Goal: Task Accomplishment & Management: Manage account settings

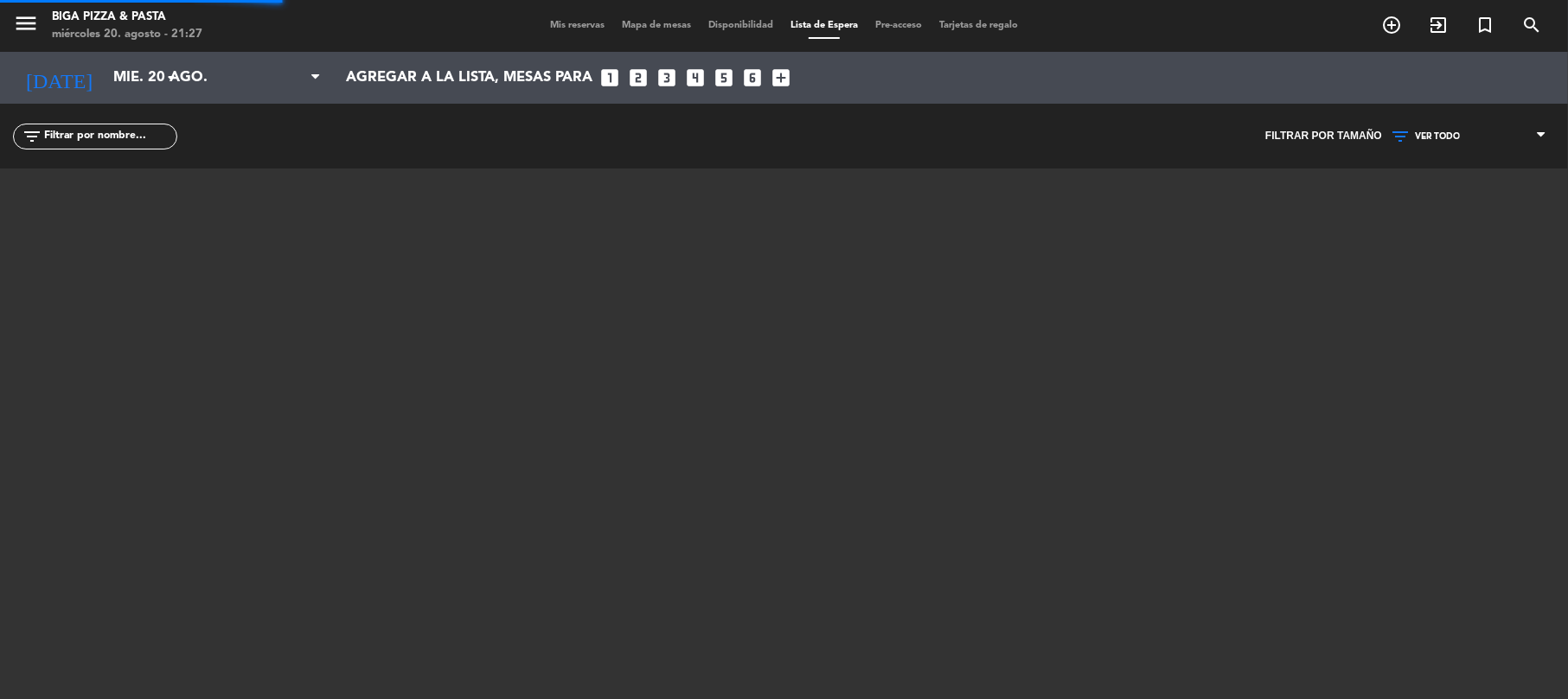
click at [584, 25] on span "Mis reservas" at bounding box center [577, 25] width 72 height 10
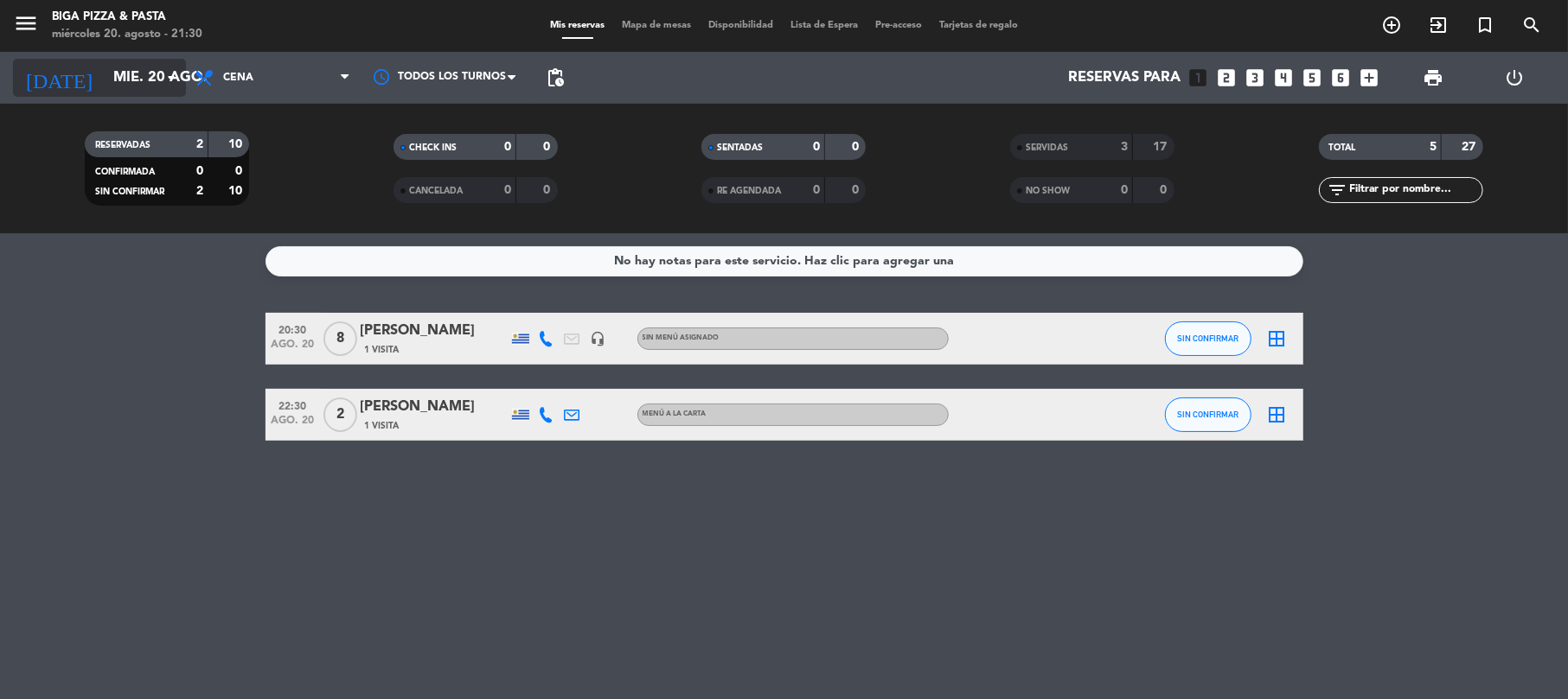
click at [104, 93] on input "mié. 20 ago." at bounding box center [198, 78] width 187 height 34
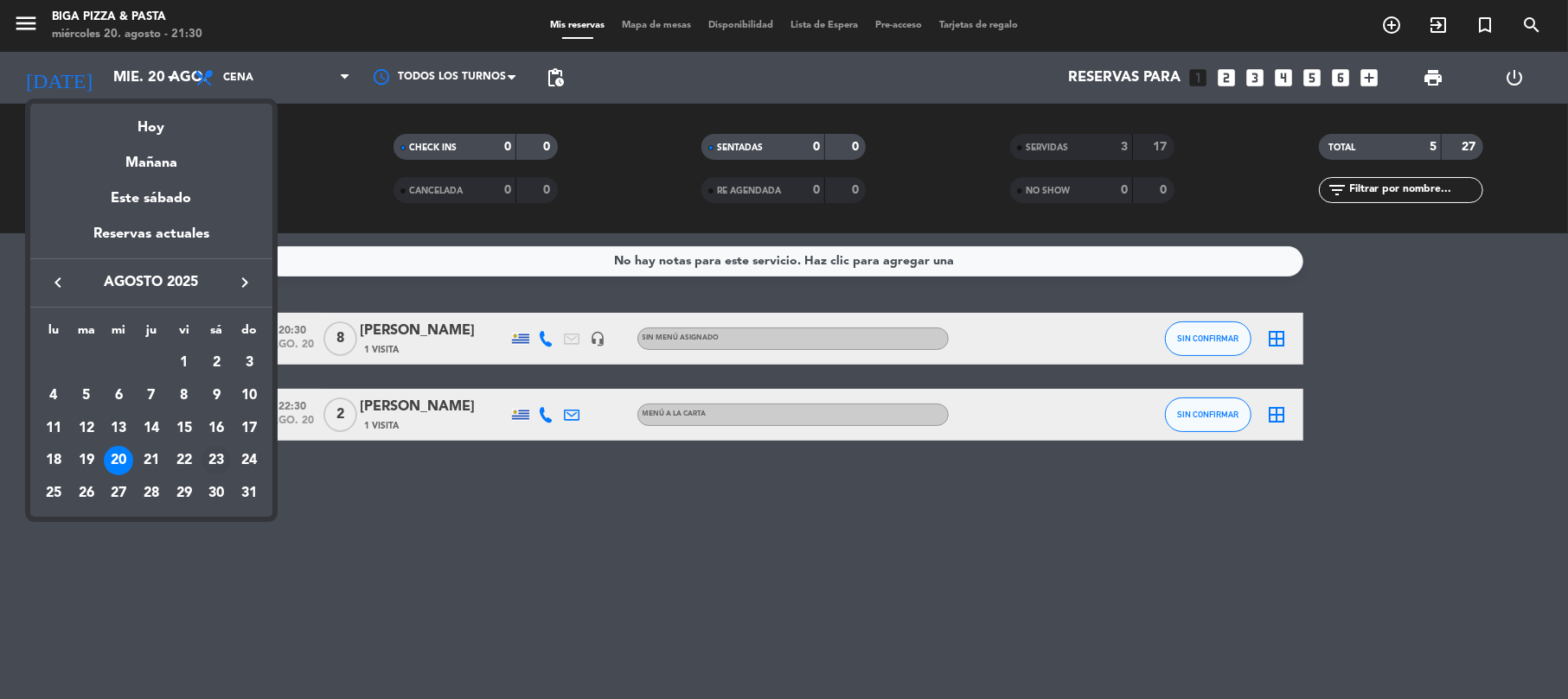
click at [221, 461] on div "23" at bounding box center [216, 460] width 29 height 29
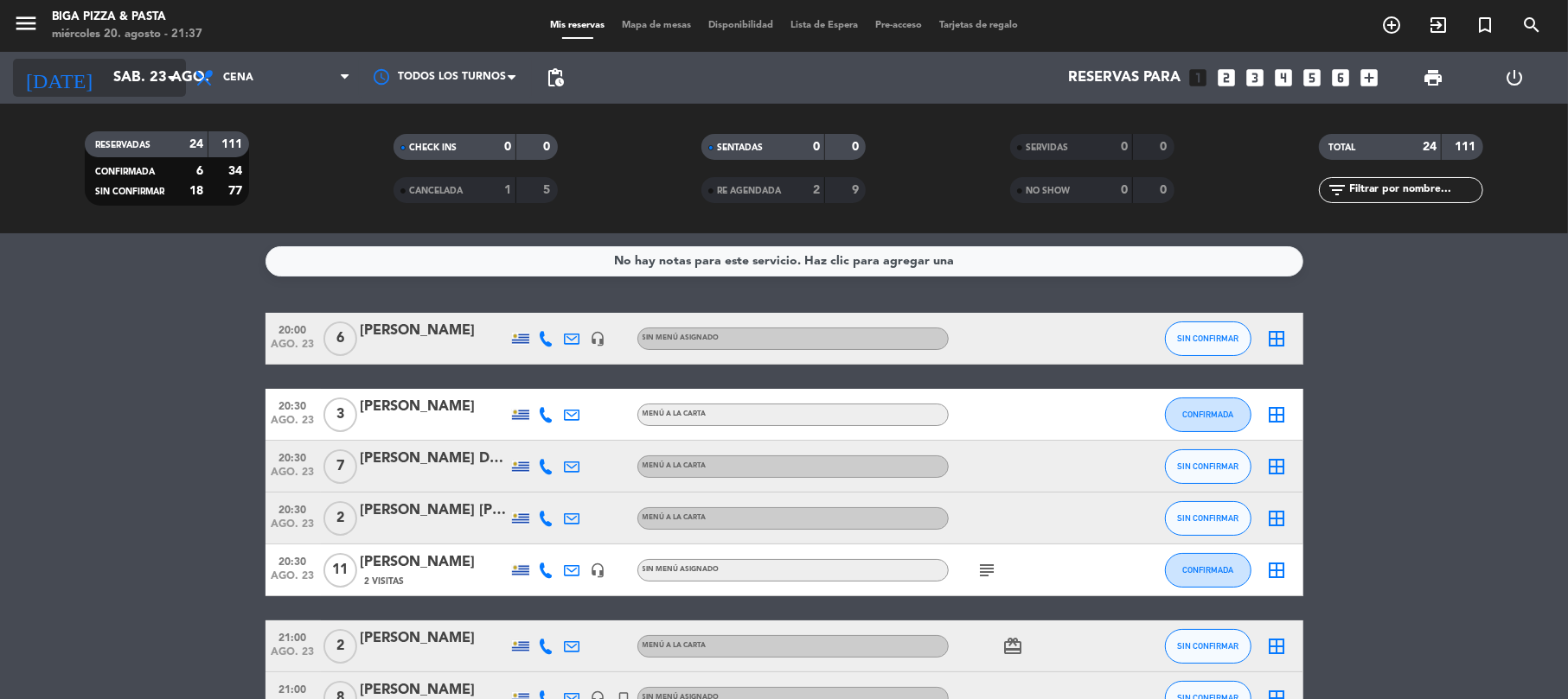
click at [104, 83] on input "sáb. 23 ago." at bounding box center [198, 78] width 187 height 34
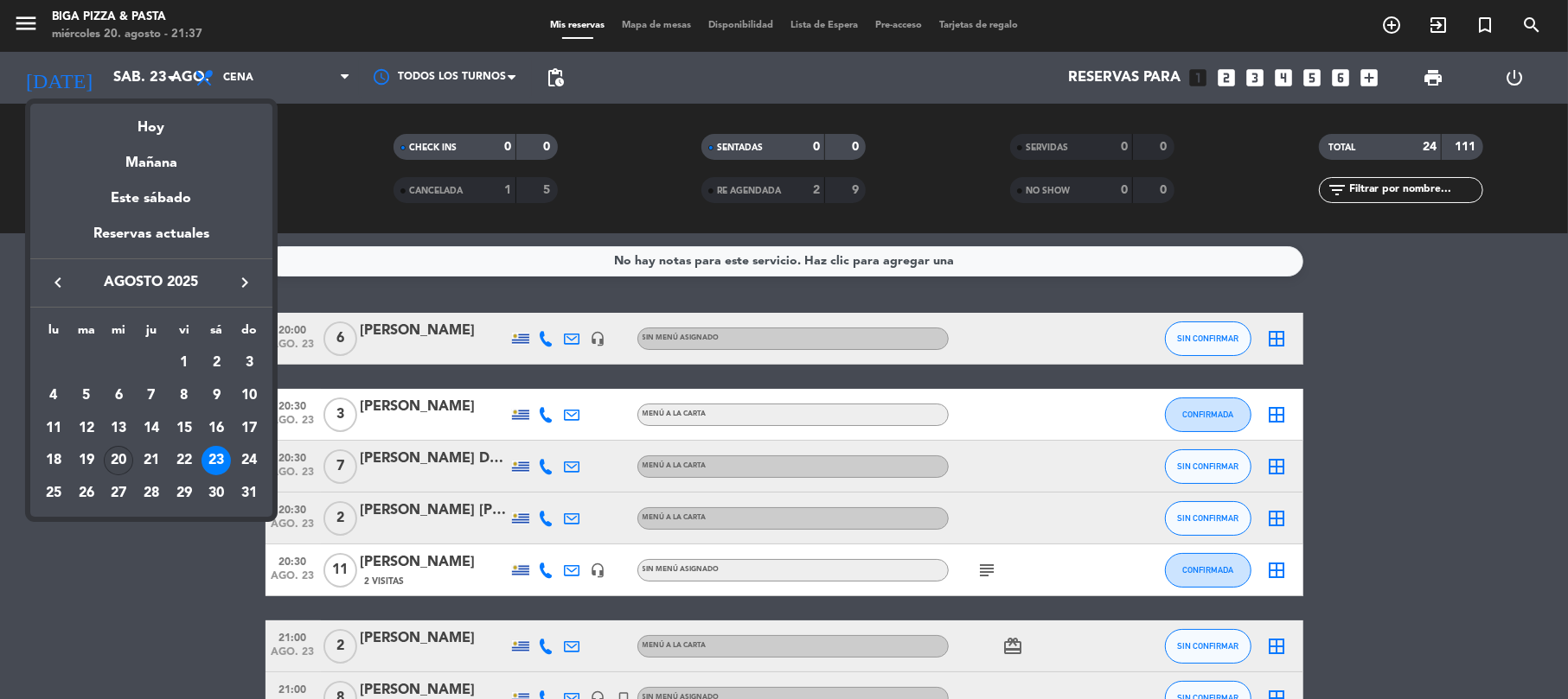
click at [118, 460] on div "20" at bounding box center [118, 460] width 29 height 29
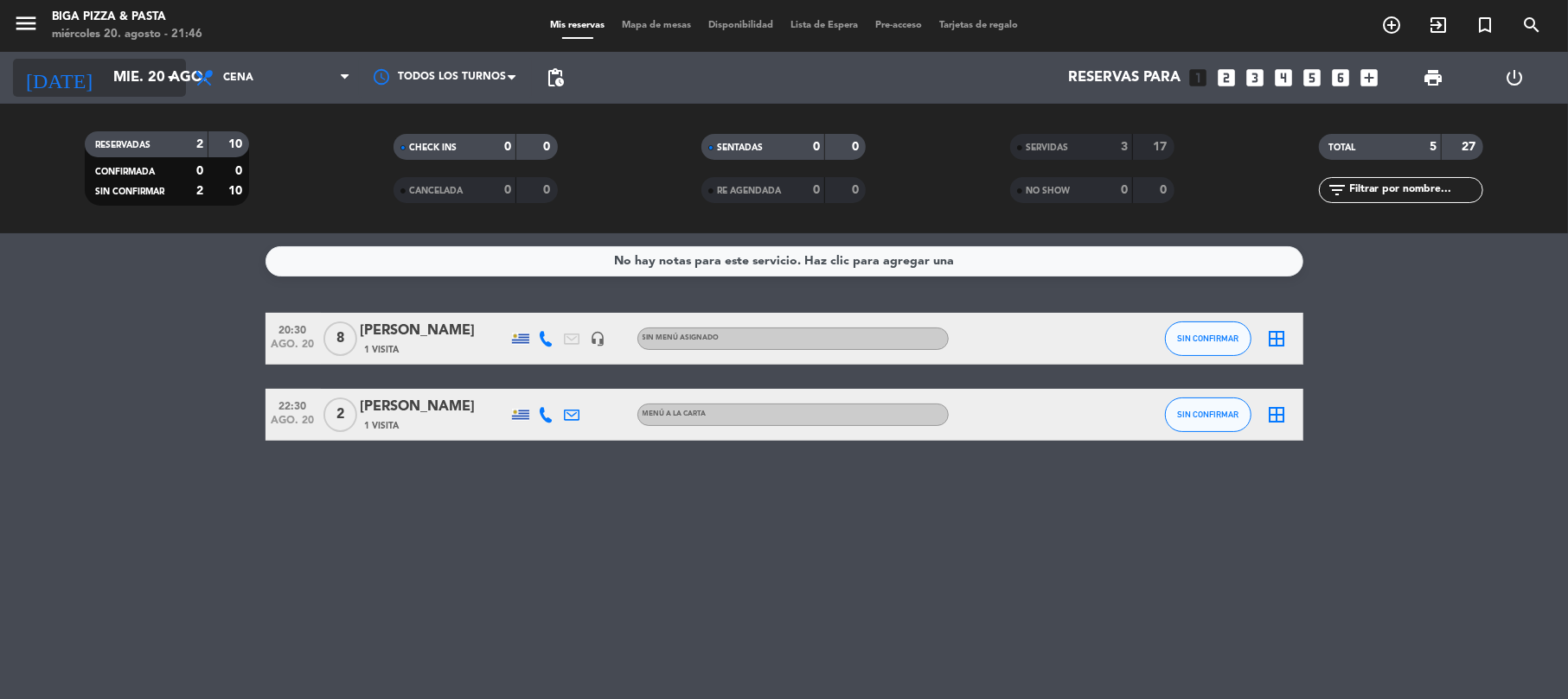
click at [171, 70] on icon "arrow_drop_down" at bounding box center [171, 77] width 20 height 20
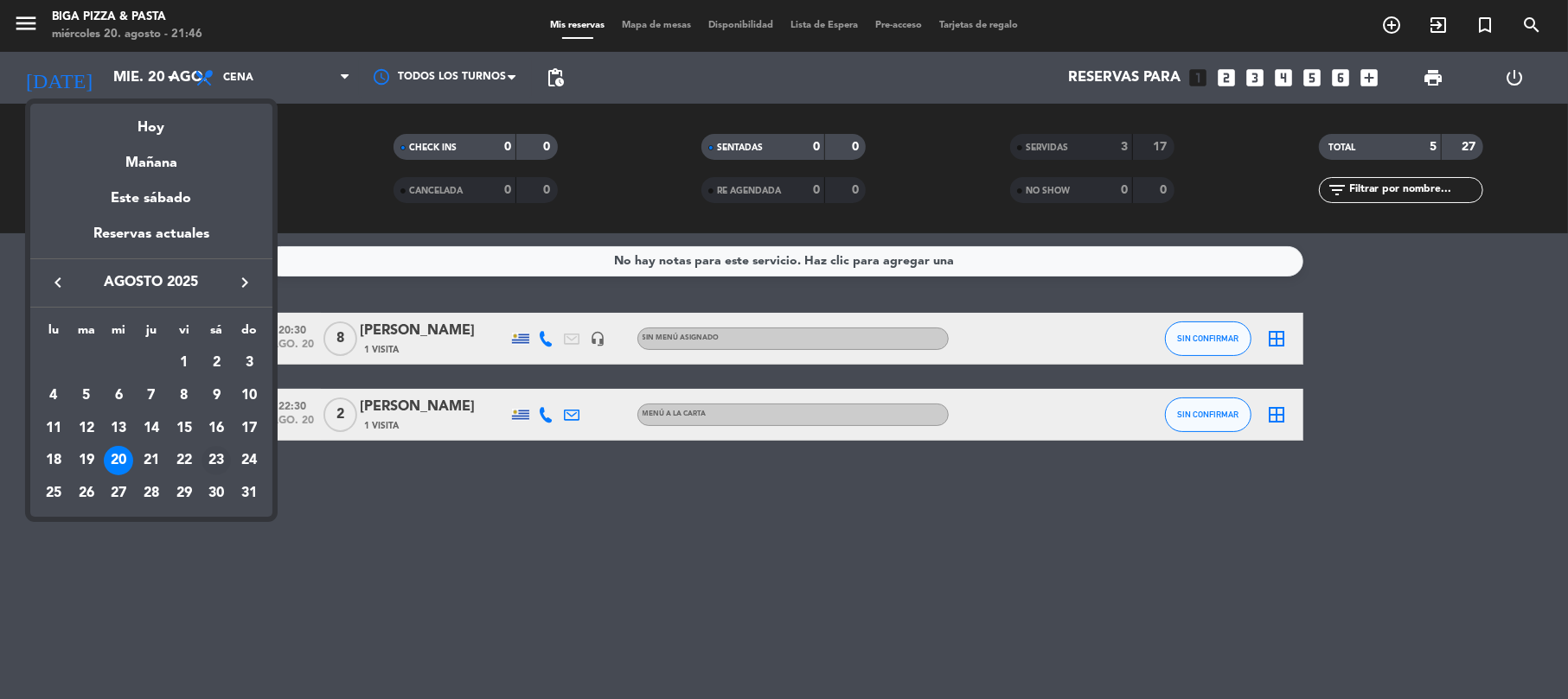
click at [219, 457] on div "23" at bounding box center [216, 460] width 29 height 29
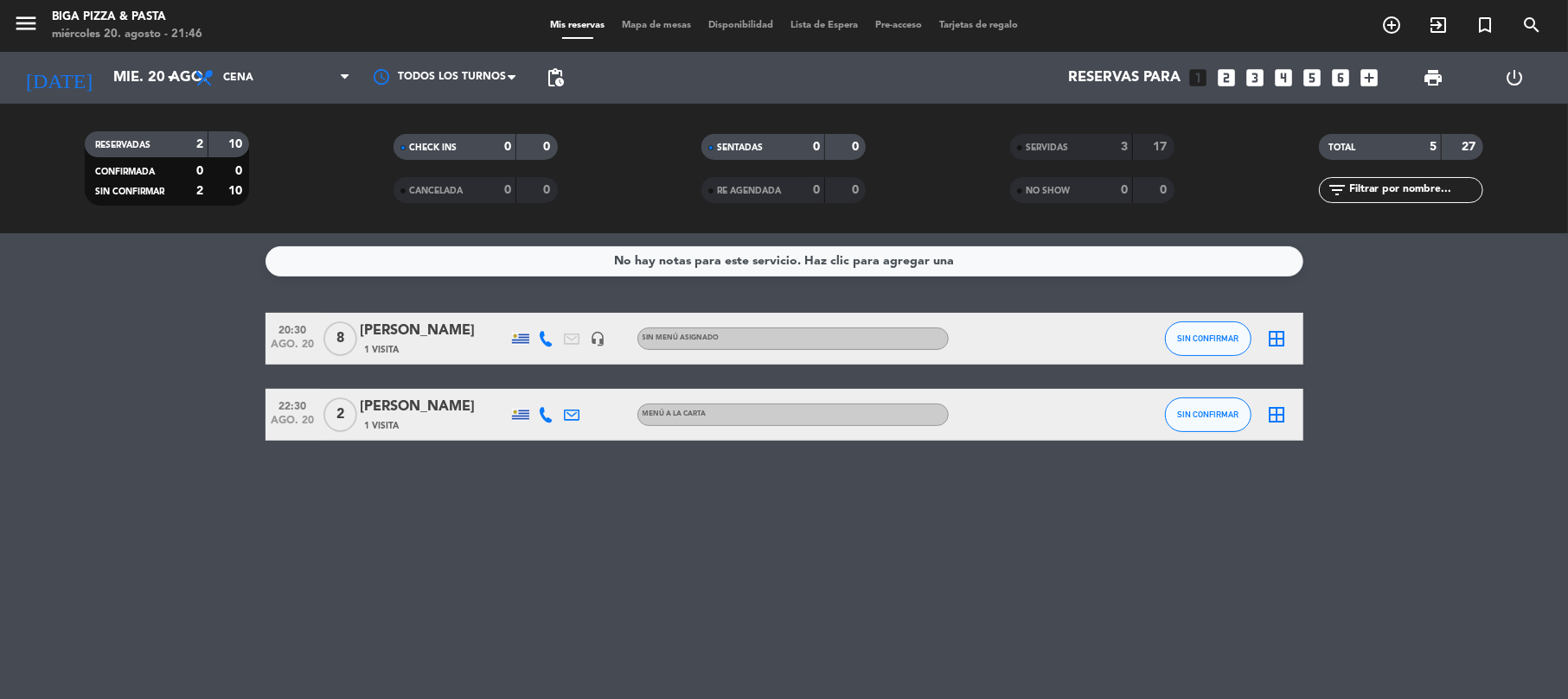
type input "sáb. 23 ago."
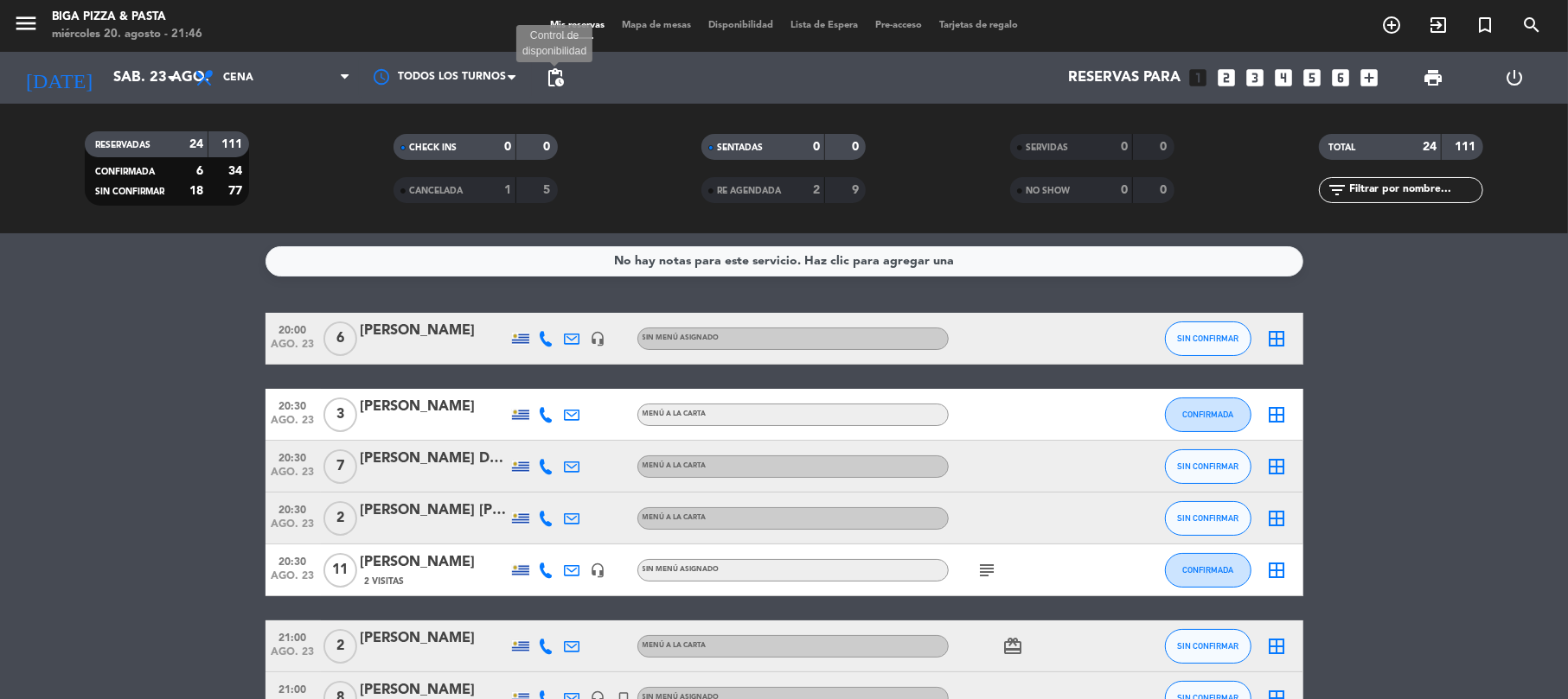
click at [544, 77] on span "pending_actions" at bounding box center [554, 77] width 20 height 20
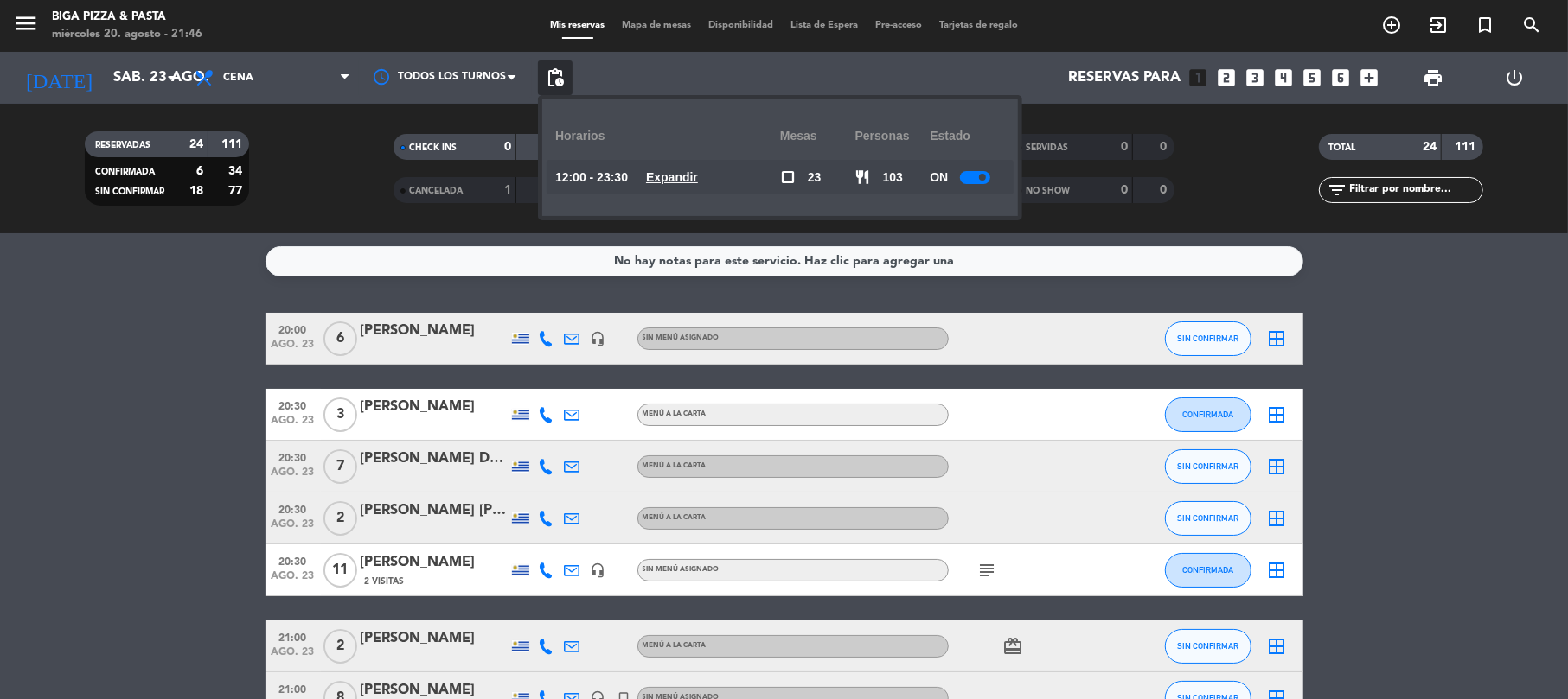
click at [969, 181] on div at bounding box center [975, 177] width 30 height 13
click at [1165, 225] on div "RESERVADAS 24 111 CONFIRMADA 6 34 SIN CONFIRMAR 18 77 CHECK INS 0 0 CANCELADA 1…" at bounding box center [784, 168] width 1568 height 130
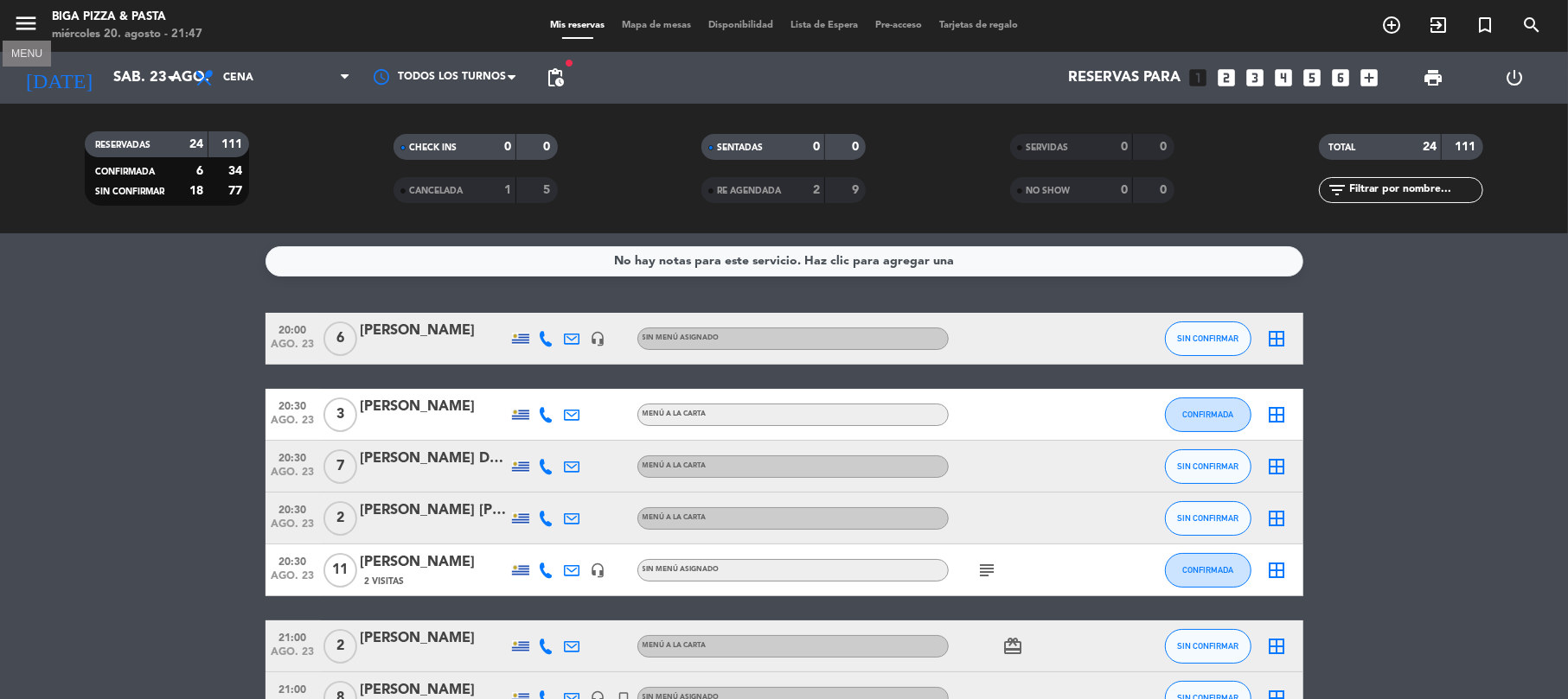
click at [22, 18] on icon "menu" at bounding box center [26, 23] width 26 height 26
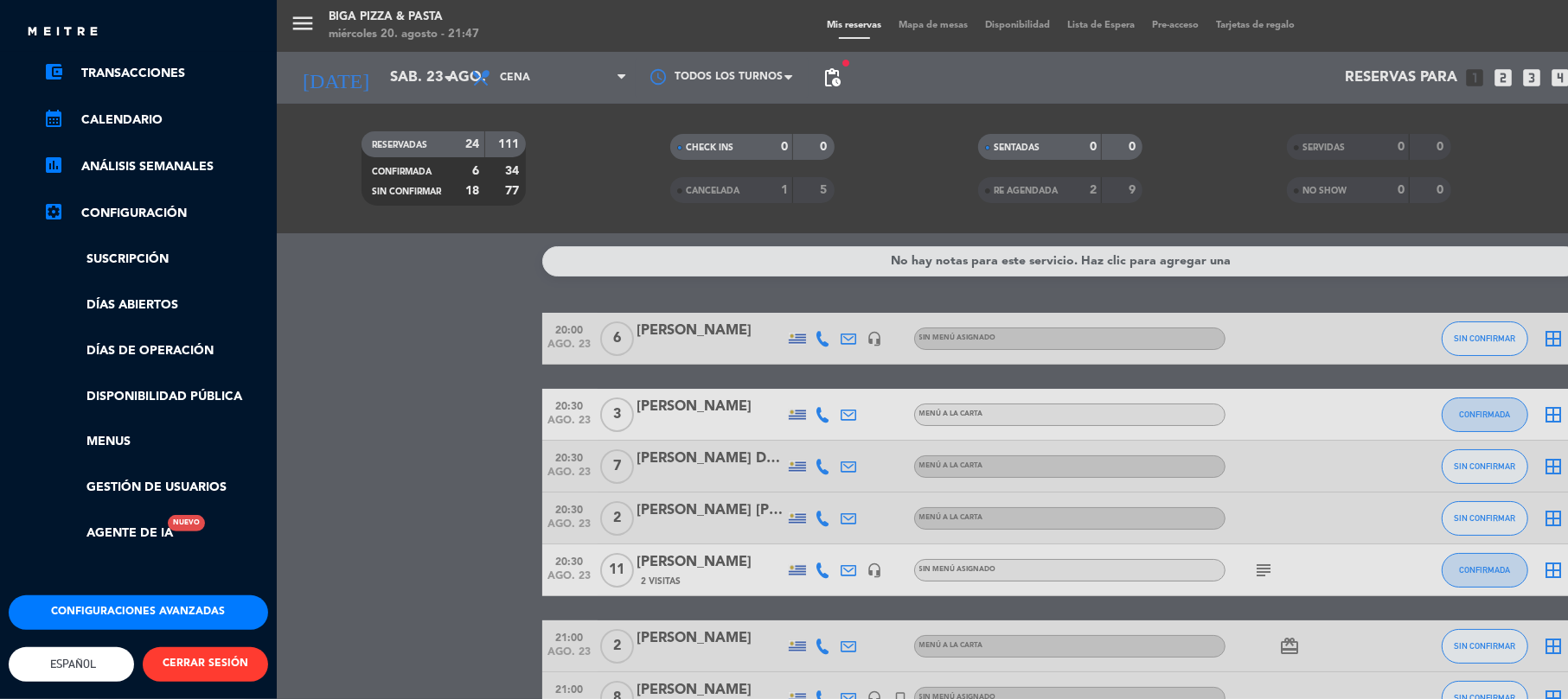
scroll to position [193, 0]
click at [208, 387] on link "Disponibilidad pública" at bounding box center [156, 397] width 225 height 20
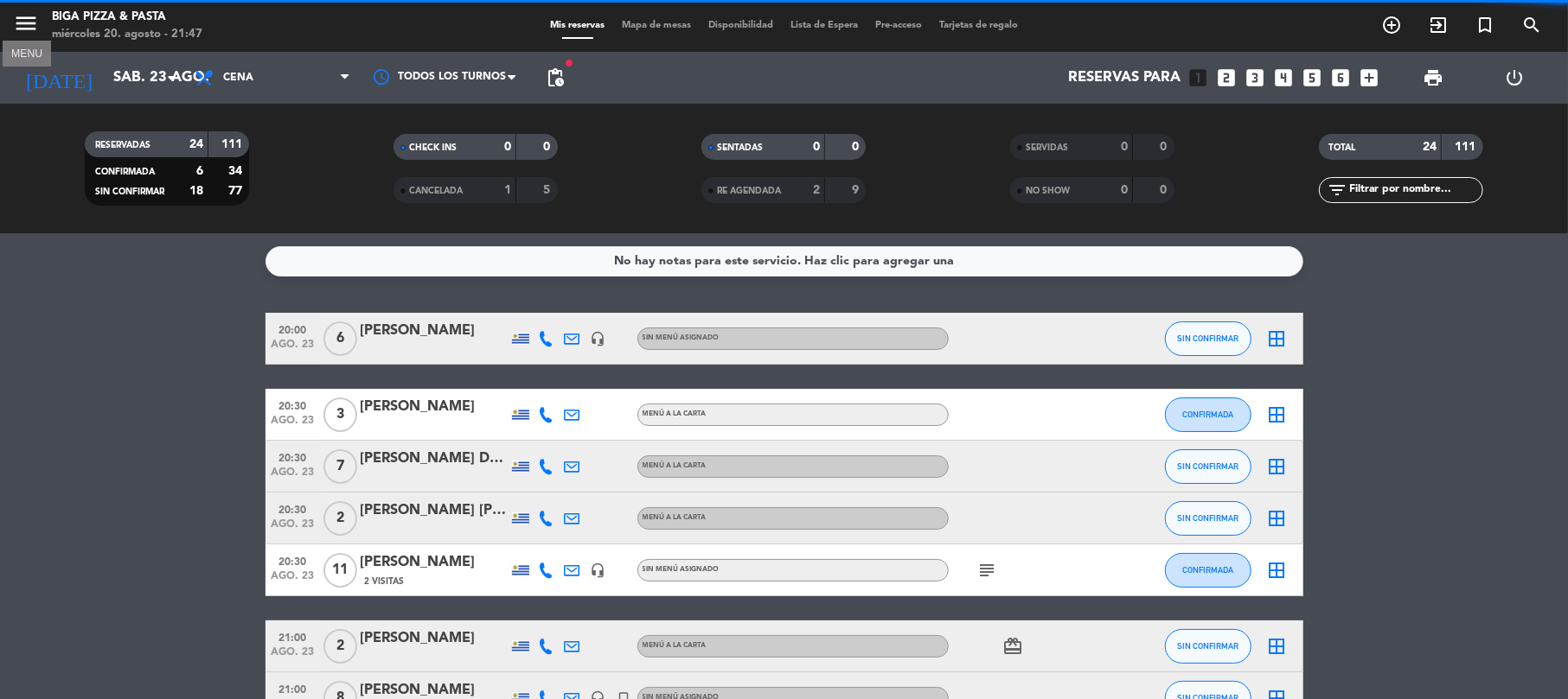
click at [19, 21] on icon "menu" at bounding box center [26, 23] width 26 height 26
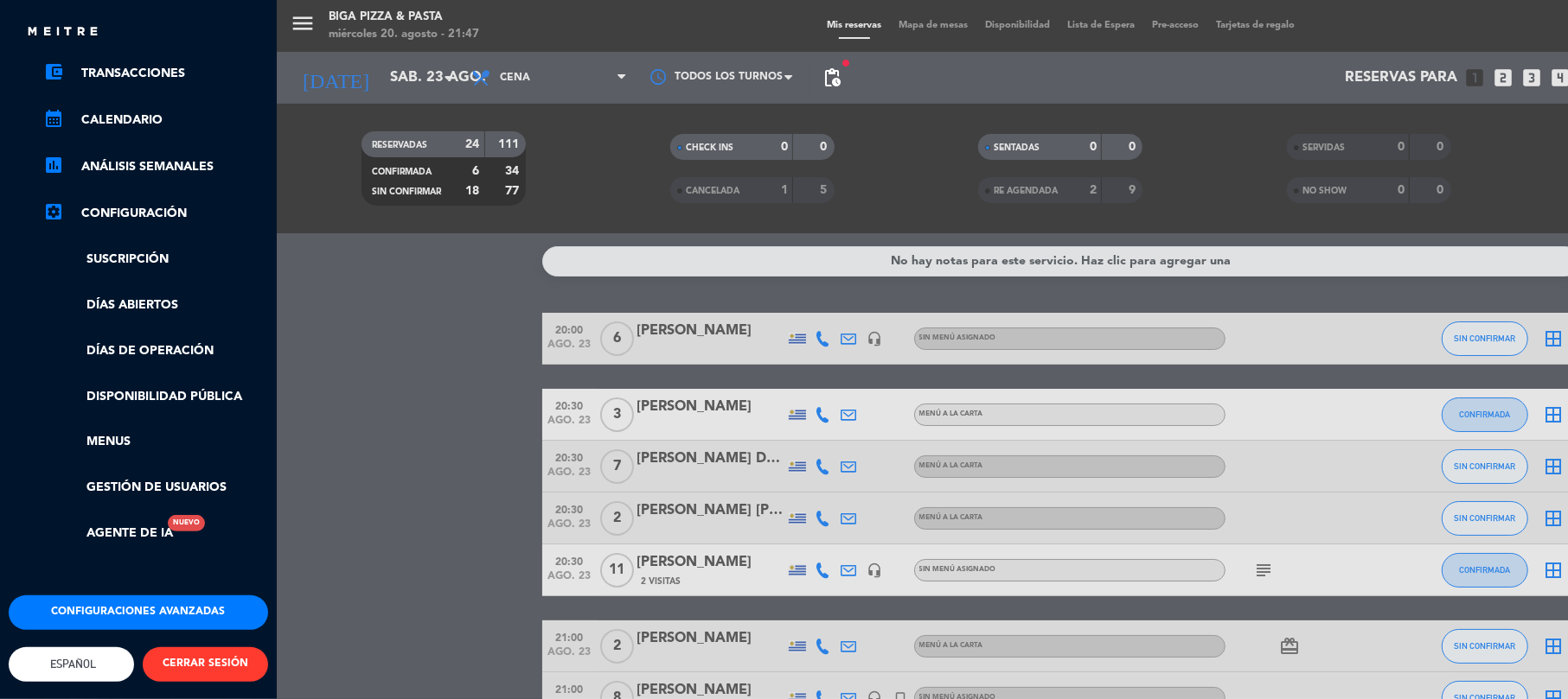
click at [121, 203] on link "settings_applications Configuración" at bounding box center [156, 213] width 225 height 20
click at [169, 596] on button "Configuraciones avanzadas" at bounding box center [138, 613] width 259 height 35
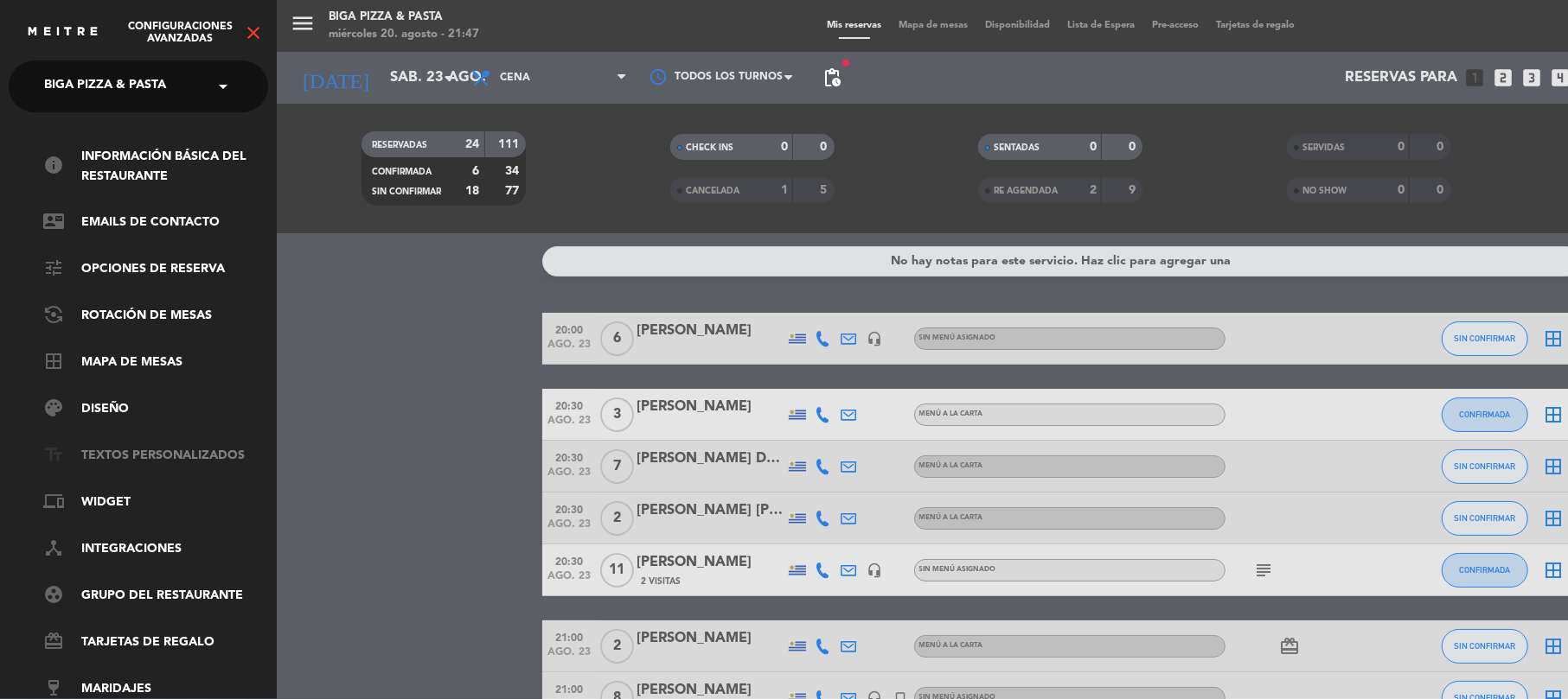
click at [198, 454] on link "text_fields Textos Personalizados" at bounding box center [156, 456] width 225 height 20
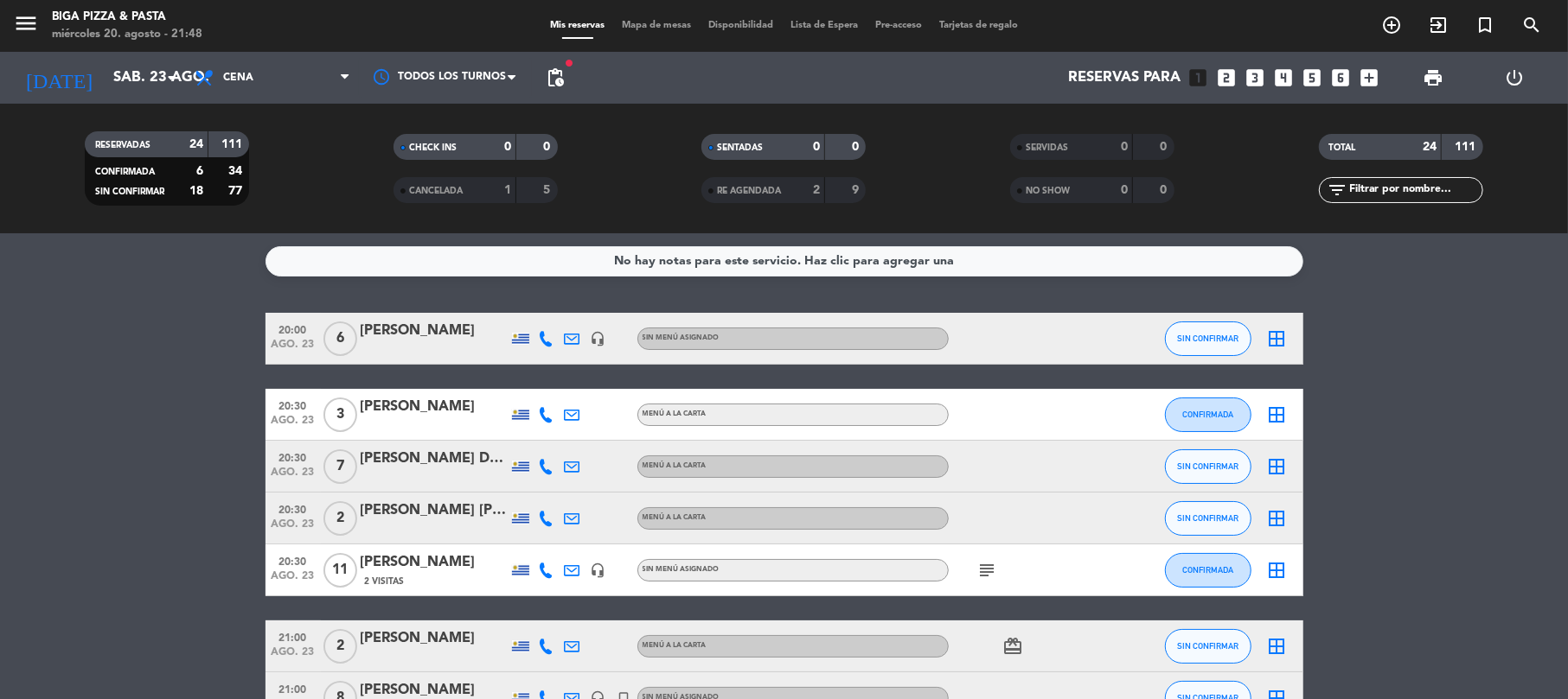
click at [467, 329] on div "[PERSON_NAME]" at bounding box center [434, 330] width 147 height 22
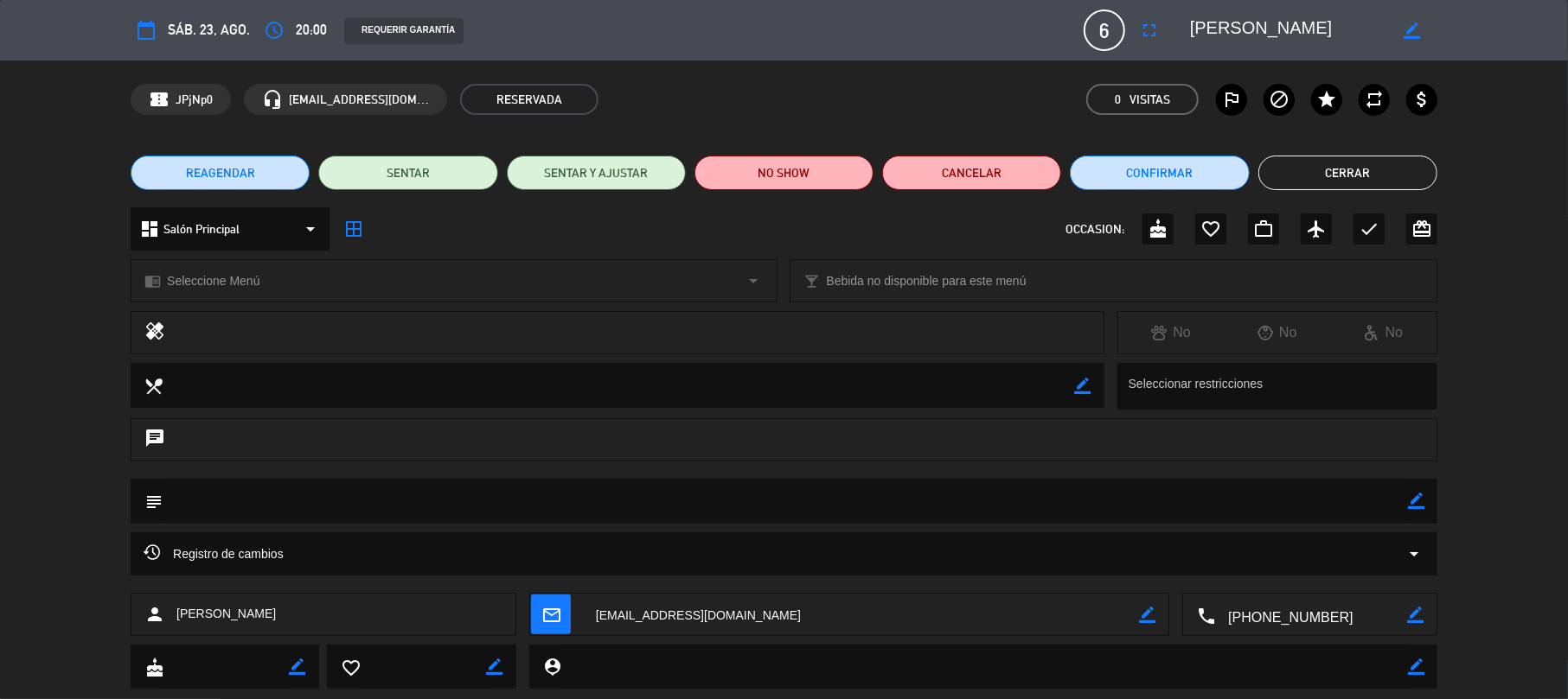
click at [1098, 22] on span "6" at bounding box center [1104, 30] width 42 height 42
click at [1145, 24] on icon "fullscreen" at bounding box center [1148, 29] width 20 height 20
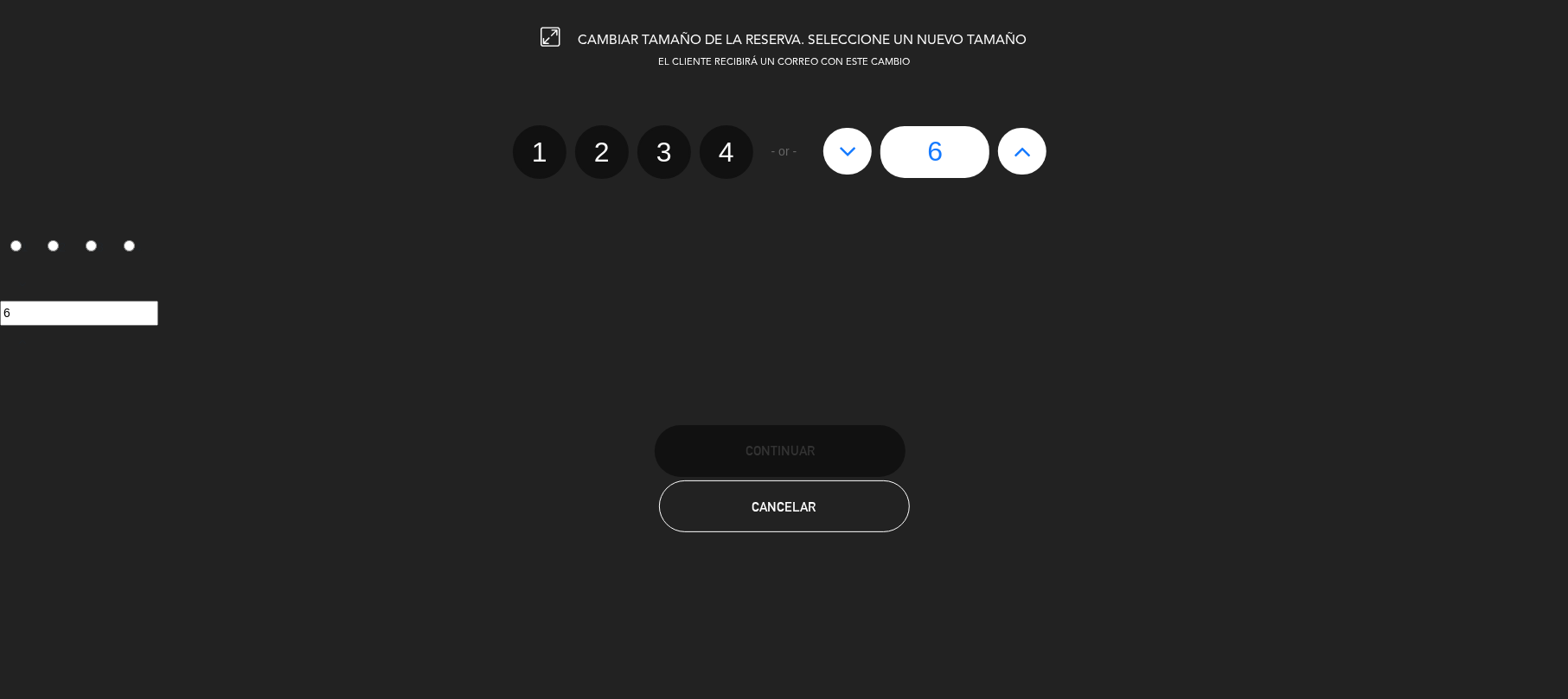
click at [1022, 146] on icon at bounding box center [1022, 150] width 18 height 28
type input "7"
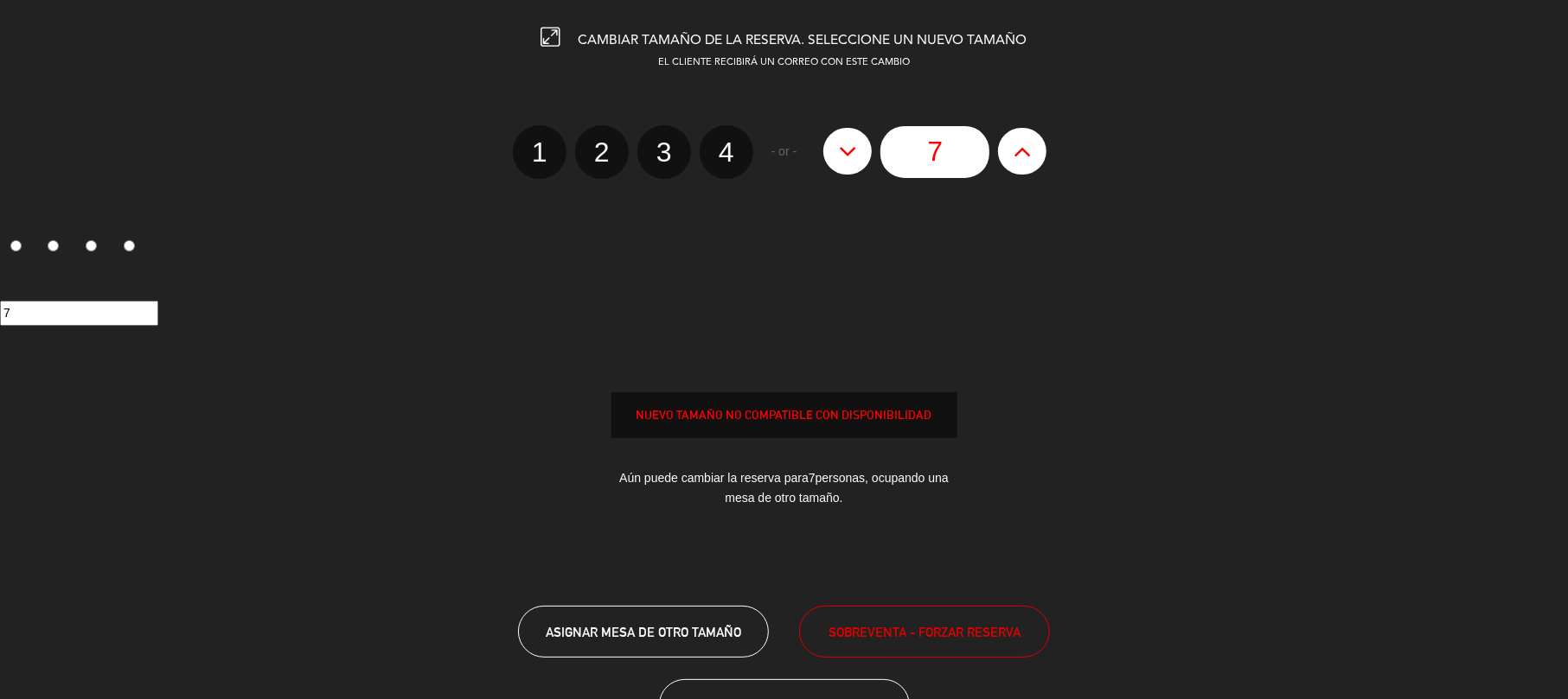
click at [1022, 146] on icon at bounding box center [1022, 150] width 18 height 28
type input "8"
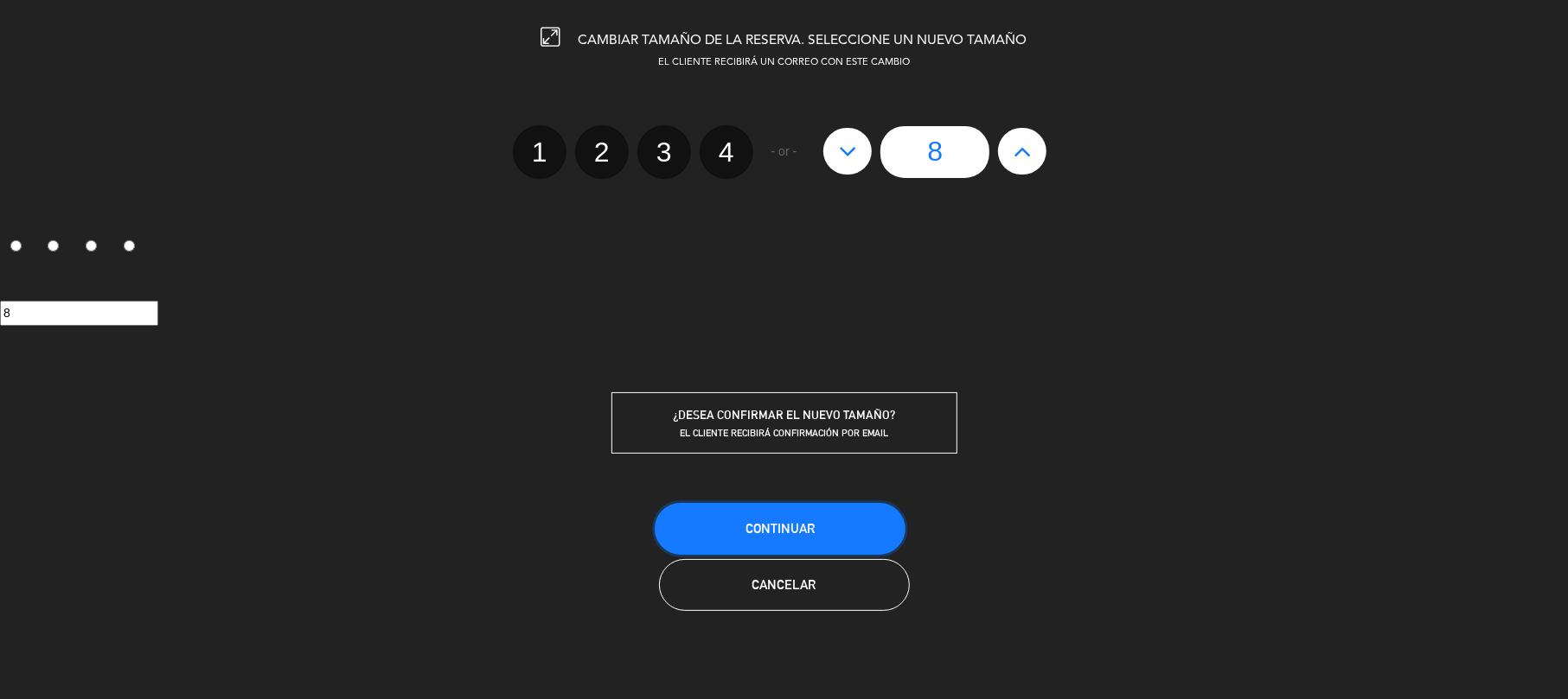
click at [879, 523] on button "Continuar" at bounding box center [780, 529] width 250 height 52
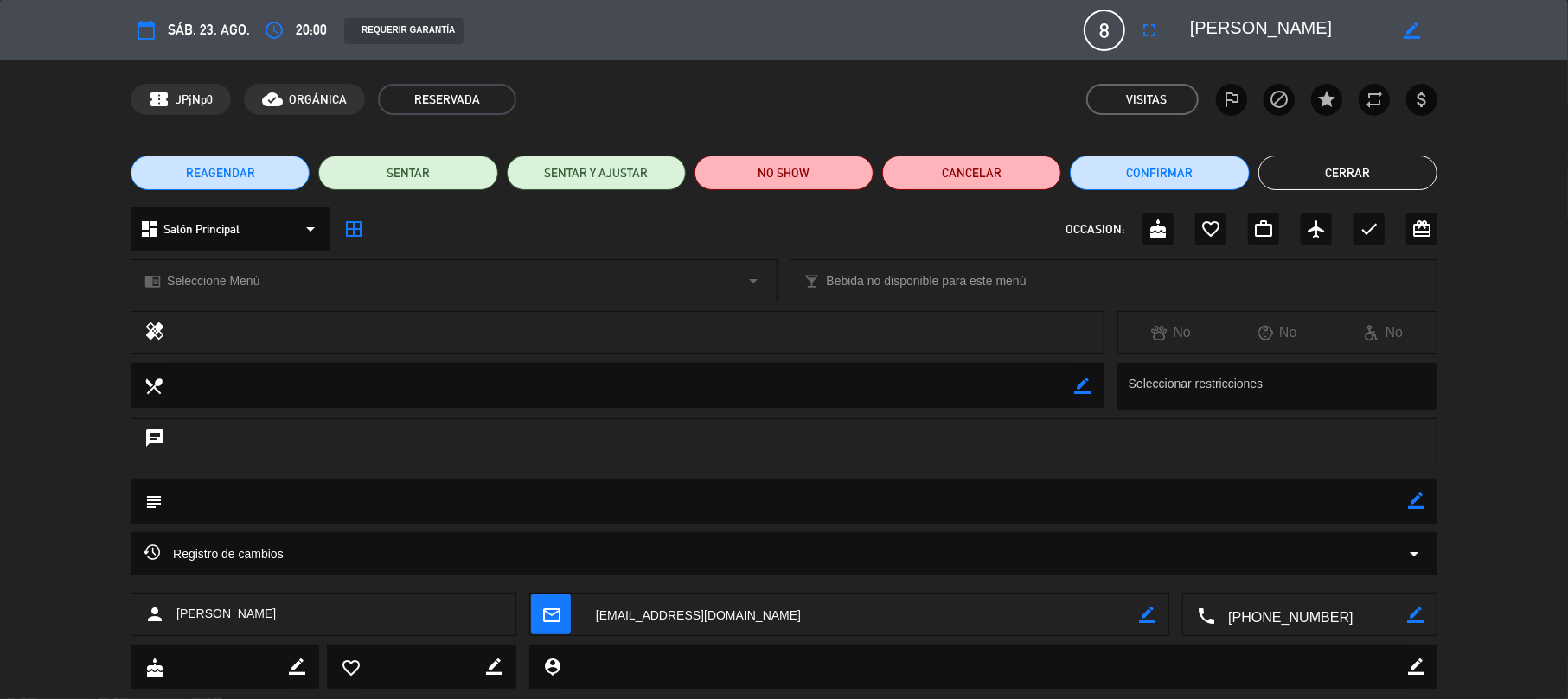
drag, startPoint x: 1329, startPoint y: 167, endPoint x: 1311, endPoint y: 169, distance: 18.1
click at [1328, 167] on button "Cerrar" at bounding box center [1347, 173] width 179 height 35
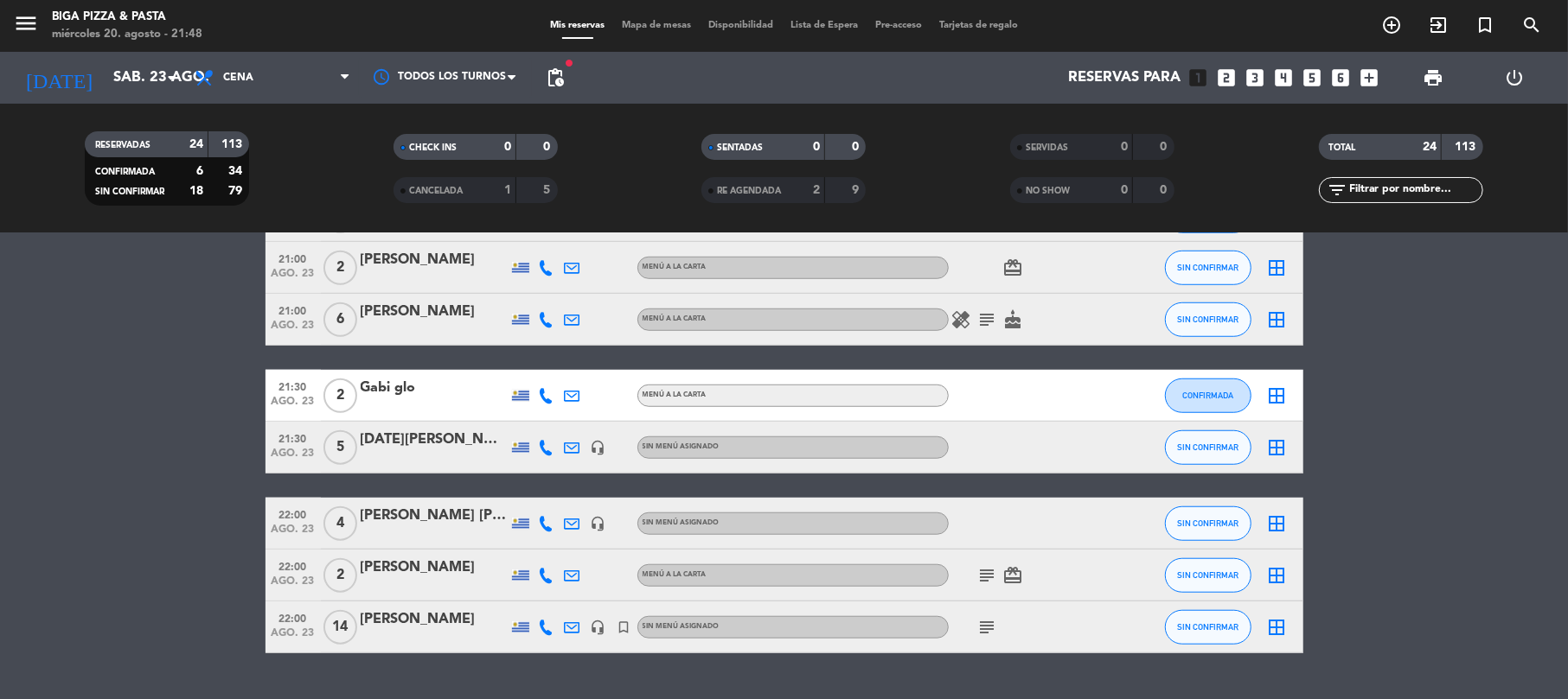
scroll to position [1040, 0]
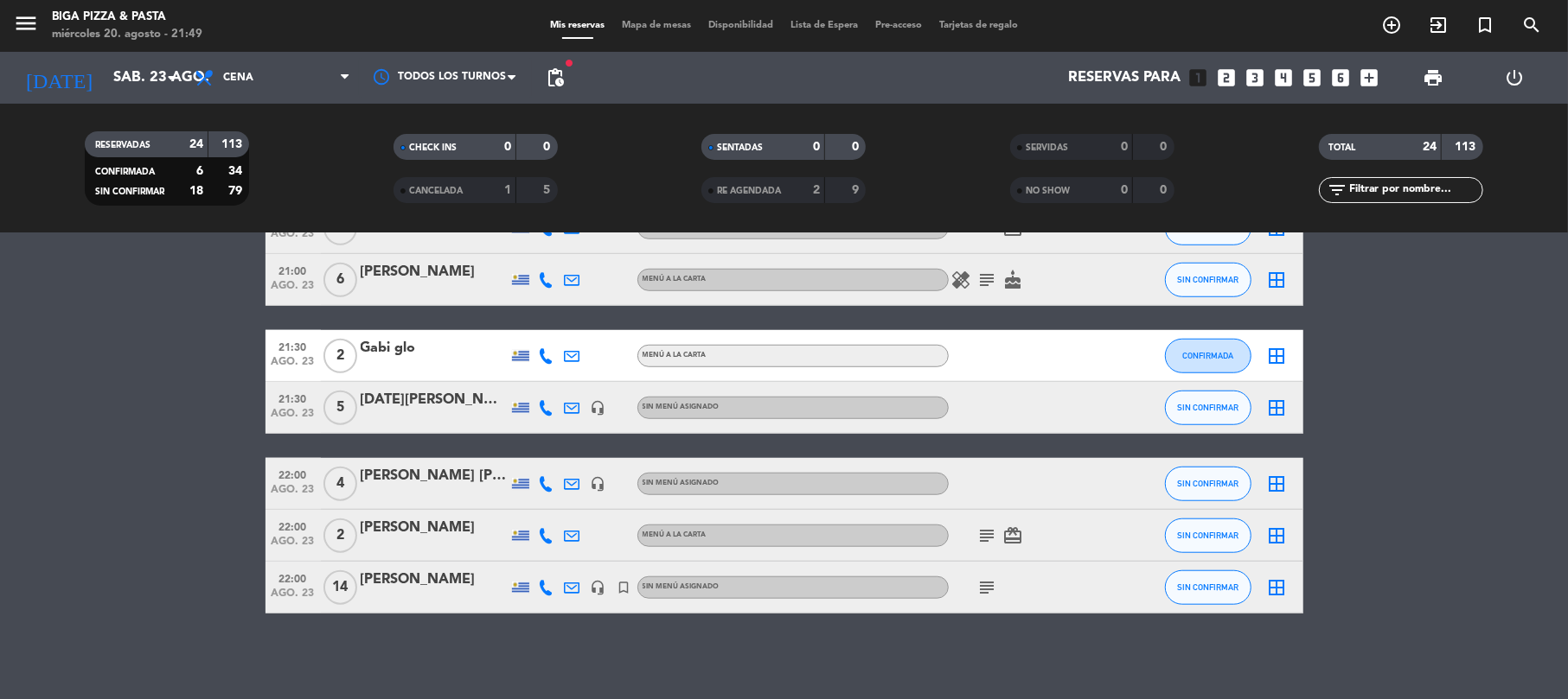
click at [982, 589] on icon "subject" at bounding box center [987, 587] width 20 height 20
click at [985, 532] on icon "subject" at bounding box center [987, 535] width 20 height 20
